Goal: Task Accomplishment & Management: Complete application form

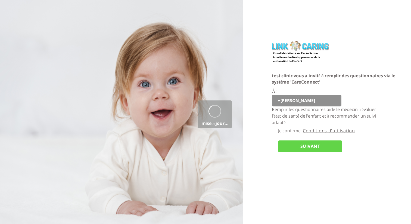
click at [286, 106] on p "Remplir les questionnaires aide le médecin à évaluer l’état de santé de l’enfan…" at bounding box center [327, 115] width 110 height 19
click at [285, 101] on select "יוסי q w e r t" at bounding box center [307, 101] width 70 height 12
select select "NEEvGv9eYIYEofTPP%2FtEIQ%3D%3D"
click at [274, 130] on input "Je confirme" at bounding box center [274, 129] width 5 height 5
checkbox input "true"
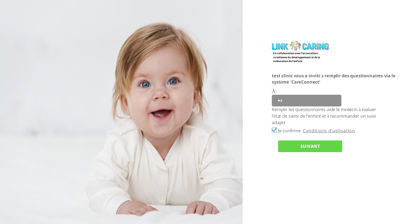
click at [287, 147] on input "SUIVANT" at bounding box center [310, 146] width 64 height 12
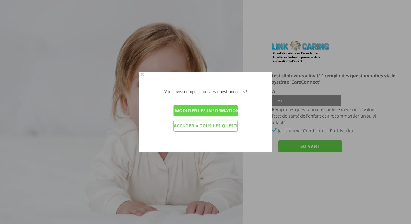
click at [217, 126] on input "Accéder à tous les questionnaires" at bounding box center [205, 126] width 64 height 12
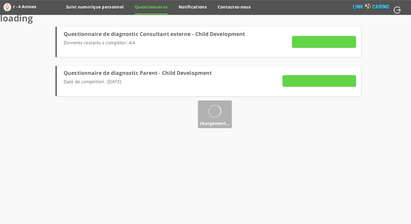
type input "Détails"
type input "VOIR LES RÉPONSES"
type input "ENVOYER MAINTENANT"
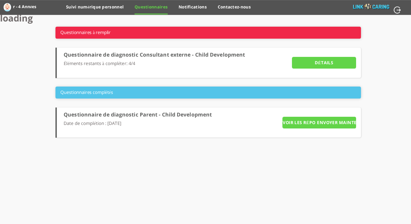
click at [313, 121] on input "VOIR LES RÉPONSES" at bounding box center [302, 123] width 41 height 12
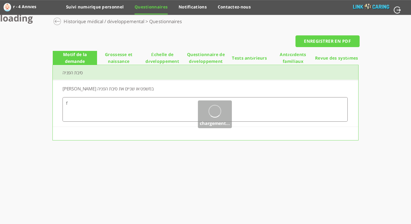
click at [59, 23] on div at bounding box center [57, 21] width 8 height 8
click at [144, 7] on link "Questionnaires" at bounding box center [151, 9] width 33 height 10
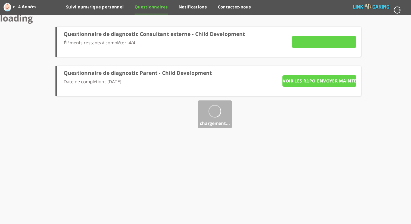
type input "Détails"
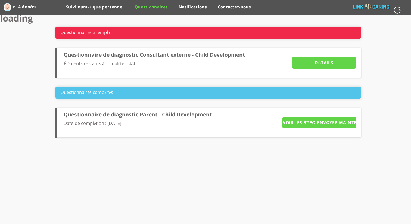
click at [335, 67] on input "Détails" at bounding box center [324, 63] width 64 height 12
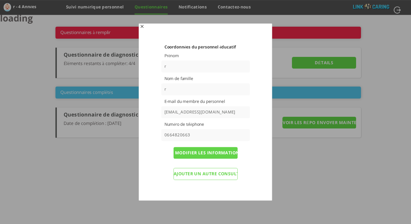
click at [206, 108] on input "haim.pirat@gmail.com" at bounding box center [205, 112] width 89 height 12
paste input "rasoxe9139@baxidy"
type input "rasoxe9139@baxidy.com"
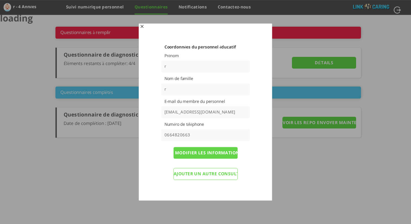
click at [198, 133] on input "0664820663" at bounding box center [205, 135] width 89 height 12
type input "0504423086"
click at [218, 151] on input "Modifier les informations et renvoyer les questionnaires" at bounding box center [205, 153] width 64 height 12
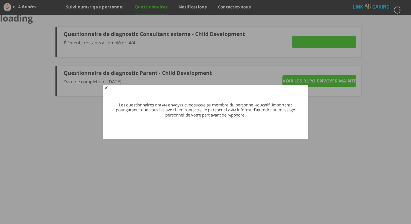
type input "Détails"
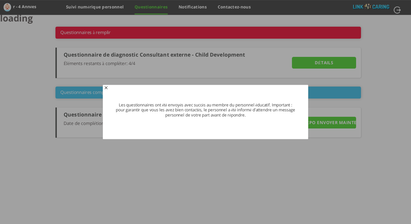
click at [107, 88] on span "button" at bounding box center [106, 88] width 4 height 4
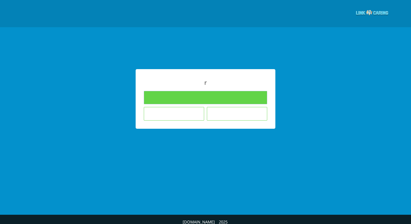
type input "Remplir les questionnaires"
type input "Je ne souhaite pas répondre aux questionnaires"
type input "L'enfant n'est pas dans le cadre éducatif où j’enseigne"
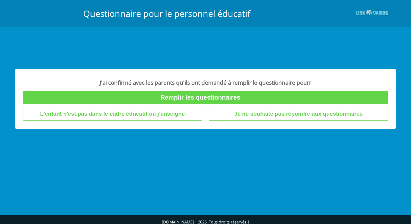
click at [217, 98] on input "Remplir les questionnaires" at bounding box center [205, 97] width 365 height 13
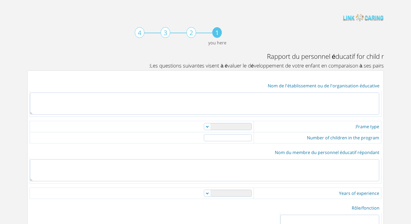
click at [288, 103] on textarea at bounding box center [204, 103] width 349 height 22
type textarea "g"
click at [232, 129] on select "nounou crèche crèche privée crèche réputée maternelle autre" at bounding box center [228, 126] width 48 height 7
select select "1"
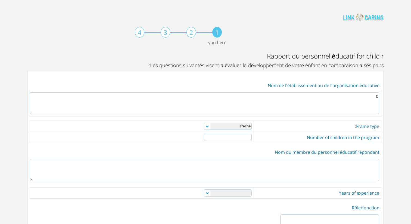
click at [237, 138] on input "number" at bounding box center [228, 137] width 48 height 7
click at [214, 137] on input "1" at bounding box center [228, 137] width 48 height 7
type input "2"
click at [214, 137] on input "2" at bounding box center [228, 137] width 48 height 7
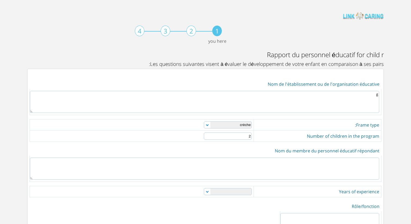
drag, startPoint x: 244, startPoint y: 167, endPoint x: 247, endPoint y: 168, distance: 3.9
click at [244, 167] on textarea at bounding box center [204, 168] width 349 height 22
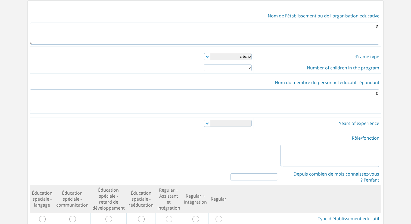
scroll to position [71, 0]
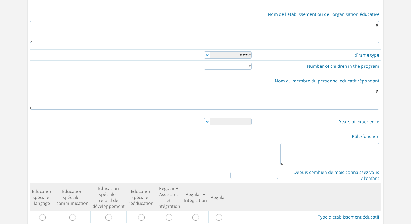
type textarea "g"
click at [227, 120] on select "0-1 1-3 3-5 5-10 over 10" at bounding box center [228, 121] width 48 height 7
select select "2"
click at [295, 148] on textarea at bounding box center [329, 154] width 99 height 22
type textarea "gg"
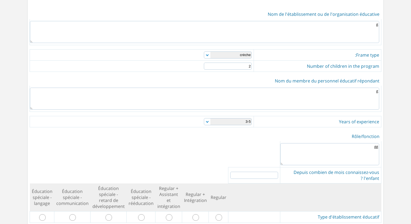
click at [246, 172] on input "number" at bounding box center [254, 174] width 48 height 7
type input "1"
click at [232, 171] on input "1" at bounding box center [254, 174] width 48 height 7
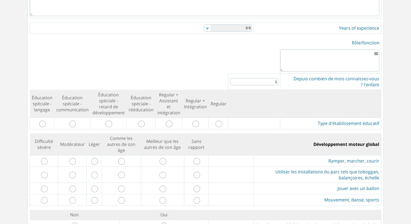
scroll to position [191, 0]
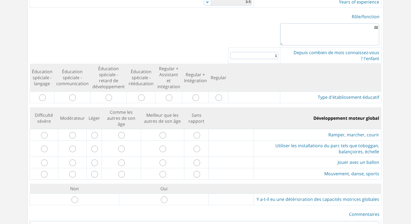
drag, startPoint x: 213, startPoint y: 91, endPoint x: 199, endPoint y: 129, distance: 41.0
click at [216, 94] on input "radio" at bounding box center [219, 97] width 7 height 7
radio input "true"
click at [196, 132] on input "radio" at bounding box center [196, 135] width 7 height 7
radio input "true"
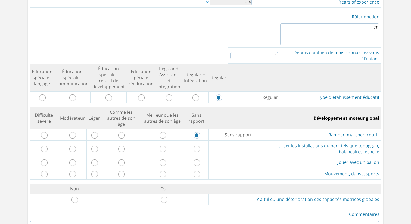
drag, startPoint x: 197, startPoint y: 143, endPoint x: 198, endPoint y: 152, distance: 9.5
click at [198, 145] on input "radio" at bounding box center [196, 148] width 7 height 7
radio input "true"
drag, startPoint x: 198, startPoint y: 153, endPoint x: 200, endPoint y: 163, distance: 9.5
click at [199, 159] on input "radio" at bounding box center [196, 162] width 7 height 7
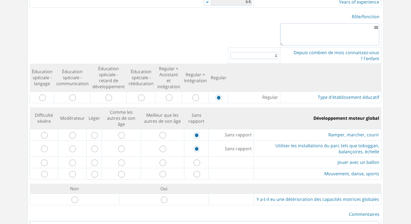
radio input "true"
click at [201, 171] on td at bounding box center [196, 173] width 24 height 11
click at [197, 171] on input "radio" at bounding box center [196, 174] width 7 height 7
radio input "true"
click at [166, 196] on input "radio" at bounding box center [164, 199] width 7 height 7
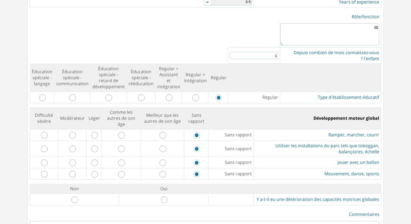
radio input "true"
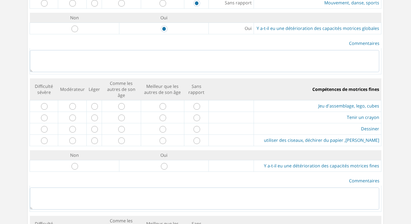
scroll to position [362, 0]
drag, startPoint x: 197, startPoint y: 99, endPoint x: 169, endPoint y: 112, distance: 30.8
click at [191, 102] on td at bounding box center [196, 105] width 24 height 11
click at [165, 114] on input "radio" at bounding box center [163, 117] width 7 height 7
radio input "true"
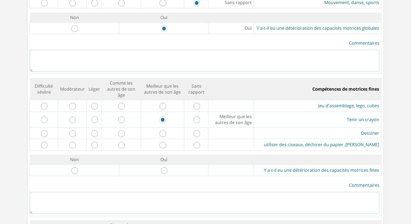
drag, startPoint x: 165, startPoint y: 99, endPoint x: 155, endPoint y: 126, distance: 29.2
click at [164, 103] on input "radio" at bounding box center [163, 106] width 7 height 7
radio input "true"
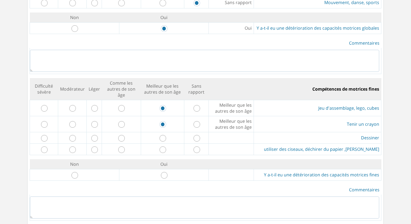
drag, startPoint x: 163, startPoint y: 129, endPoint x: 163, endPoint y: 139, distance: 10.3
click at [164, 135] on input "radio" at bounding box center [163, 138] width 7 height 7
radio input "true"
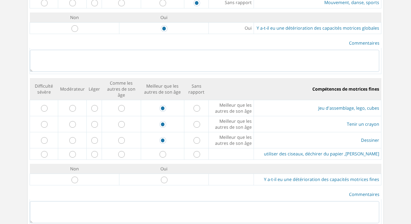
drag, startPoint x: 163, startPoint y: 147, endPoint x: 164, endPoint y: 168, distance: 21.2
click at [163, 151] on input "radio" at bounding box center [163, 154] width 7 height 7
radio input "true"
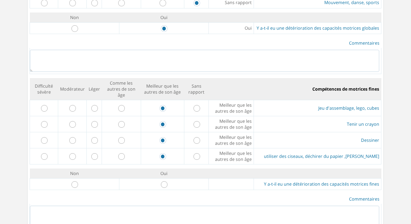
click at [163, 181] on input "radio" at bounding box center [164, 184] width 7 height 7
radio input "true"
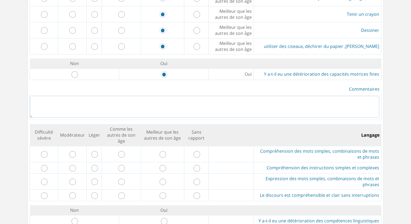
scroll to position [476, 0]
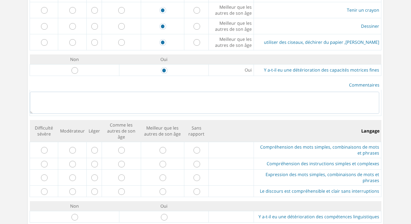
click at [163, 147] on input "radio" at bounding box center [163, 150] width 7 height 7
radio input "true"
click at [122, 161] on input "radio" at bounding box center [121, 164] width 7 height 7
radio input "true"
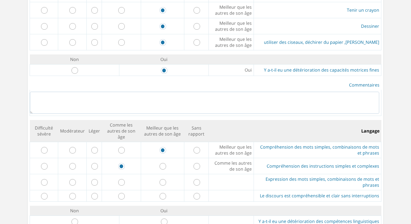
click at [196, 193] on input "radio" at bounding box center [196, 196] width 7 height 7
radio input "true"
drag, startPoint x: 163, startPoint y: 187, endPoint x: 176, endPoint y: 191, distance: 13.3
click at [163, 193] on input "radio" at bounding box center [163, 196] width 7 height 7
radio input "true"
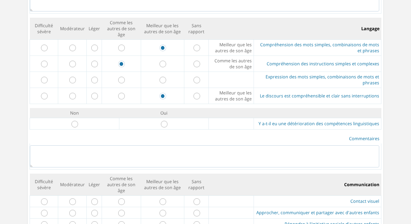
scroll to position [587, 0]
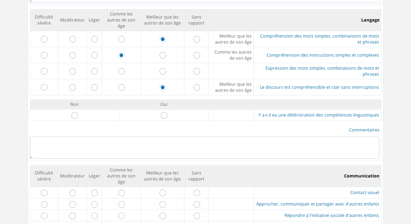
click at [164, 112] on input "radio" at bounding box center [164, 115] width 7 height 7
radio input "true"
click at [176, 140] on textarea at bounding box center [204, 147] width 349 height 22
type textarea "gg"
drag, startPoint x: 165, startPoint y: 176, endPoint x: 164, endPoint y: 181, distance: 5.5
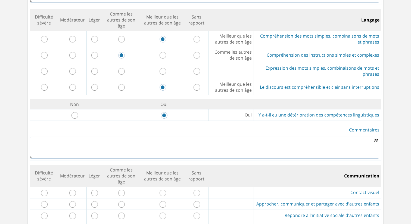
click at [165, 186] on td at bounding box center [162, 191] width 43 height 11
drag, startPoint x: 164, startPoint y: 181, endPoint x: 157, endPoint y: 186, distance: 8.3
click at [164, 189] on input "radio" at bounding box center [163, 192] width 7 height 7
radio input "true"
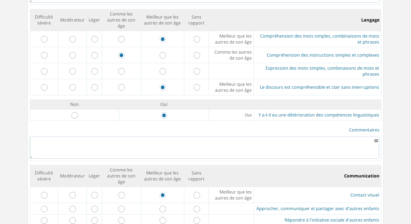
click at [123, 205] on input "radio" at bounding box center [121, 208] width 7 height 7
radio input "true"
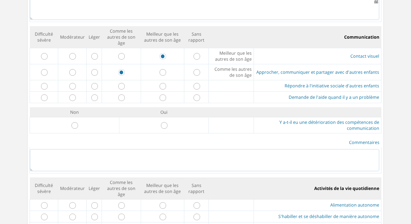
scroll to position [730, 0]
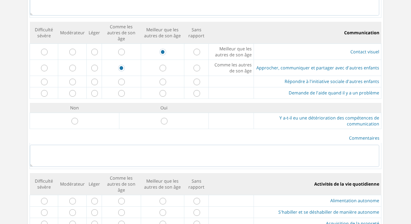
drag, startPoint x: 93, startPoint y: 81, endPoint x: 91, endPoint y: 75, distance: 6.5
click at [93, 90] on input "radio" at bounding box center [94, 93] width 7 height 7
radio input "true"
click at [95, 79] on input "radio" at bounding box center [94, 82] width 7 height 7
radio input "true"
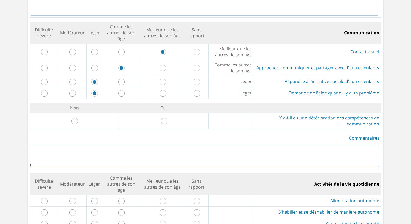
click at [79, 113] on td at bounding box center [74, 121] width 89 height 16
drag, startPoint x: 72, startPoint y: 109, endPoint x: 76, endPoint y: 111, distance: 4.1
click at [74, 118] on input "radio" at bounding box center [74, 121] width 7 height 7
radio input "true"
drag, startPoint x: 121, startPoint y: 189, endPoint x: 141, endPoint y: 202, distance: 24.6
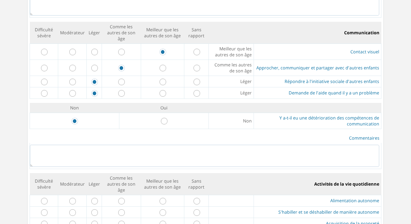
click at [122, 198] on input "radio" at bounding box center [121, 201] width 7 height 7
radio input "true"
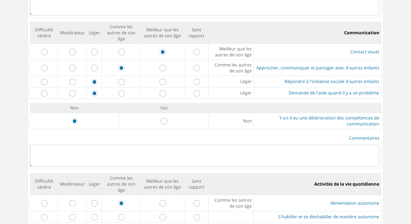
drag, startPoint x: 164, startPoint y: 204, endPoint x: 157, endPoint y: 207, distance: 8.1
click at [164, 214] on input "radio" at bounding box center [163, 217] width 7 height 7
radio input "true"
drag, startPoint x: 93, startPoint y: 221, endPoint x: 105, endPoint y: 218, distance: 12.7
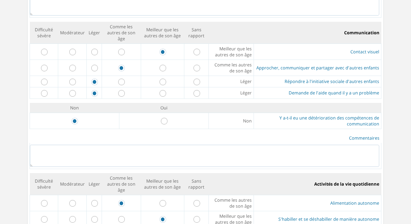
radio input "true"
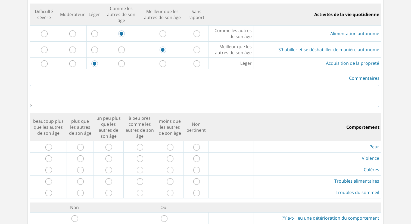
scroll to position [901, 0]
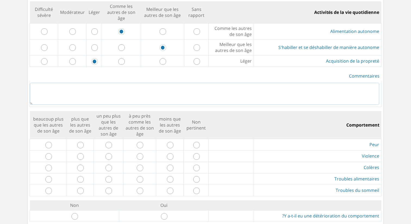
click at [107, 142] on input "radio" at bounding box center [108, 145] width 7 height 7
radio input "true"
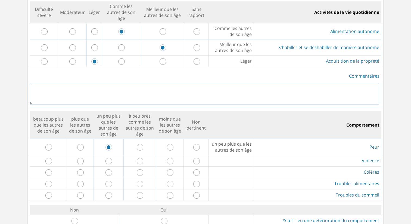
click at [85, 155] on td at bounding box center [80, 160] width 27 height 11
click at [84, 155] on td at bounding box center [80, 160] width 27 height 11
drag, startPoint x: 138, startPoint y: 158, endPoint x: 145, endPoint y: 162, distance: 8.9
click at [139, 169] on input "radio" at bounding box center [140, 172] width 7 height 7
radio input "true"
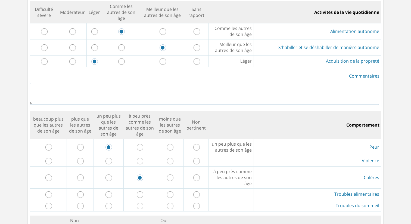
drag, startPoint x: 142, startPoint y: 148, endPoint x: 149, endPoint y: 156, distance: 10.4
click at [143, 158] on input "radio" at bounding box center [140, 161] width 7 height 7
radio input "true"
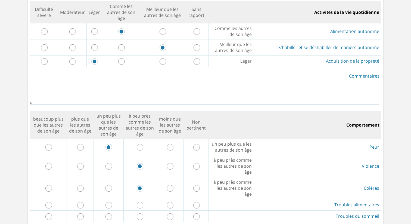
drag, startPoint x: 171, startPoint y: 188, endPoint x: 175, endPoint y: 193, distance: 5.8
click at [172, 202] on input "radio" at bounding box center [170, 205] width 7 height 7
radio input "true"
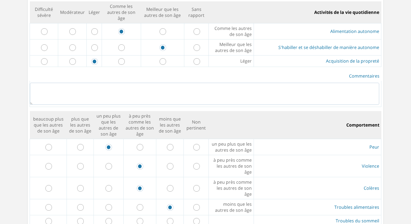
click at [197, 218] on input "radio" at bounding box center [196, 221] width 7 height 7
radio input "true"
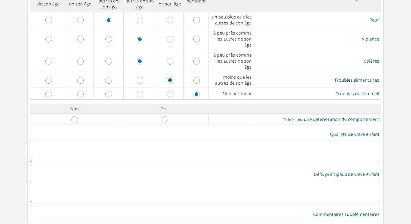
scroll to position [1073, 0]
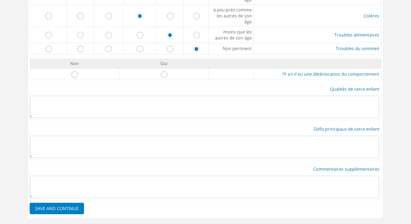
click at [165, 71] on input "radio" at bounding box center [164, 74] width 7 height 7
radio input "true"
click at [181, 96] on textarea at bounding box center [204, 107] width 349 height 22
type textarea "g"
drag, startPoint x: 174, startPoint y: 133, endPoint x: 167, endPoint y: 142, distance: 11.4
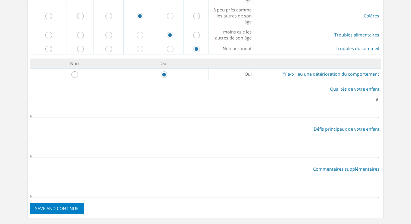
click at [174, 136] on textarea at bounding box center [204, 147] width 349 height 22
type textarea "g"
click at [145, 176] on textarea "g" at bounding box center [204, 187] width 349 height 22
type textarea "g"
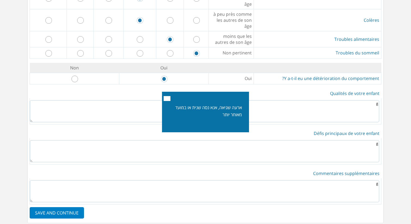
scroll to position [1069, 0]
